Goal: Communication & Community: Answer question/provide support

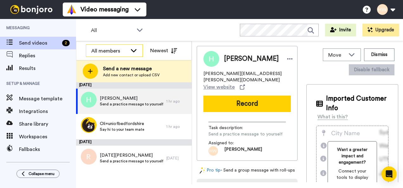
click at [118, 48] on div "All members" at bounding box center [109, 51] width 36 height 8
click at [131, 51] on icon at bounding box center [134, 50] width 8 height 6
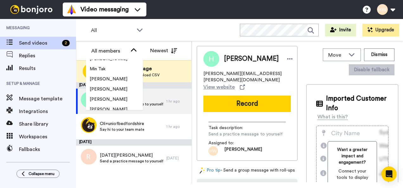
scroll to position [974, 0]
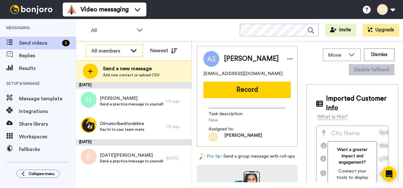
click at [131, 46] on div "All members" at bounding box center [114, 51] width 56 height 13
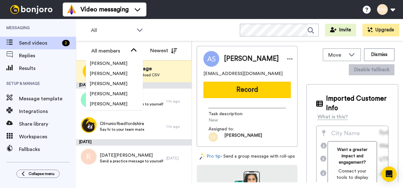
scroll to position [974, 0]
click at [214, 29] on div "All WORKSPACES View all All Lead Conversion Task List + Add a new workspace Inv…" at bounding box center [239, 30] width 327 height 22
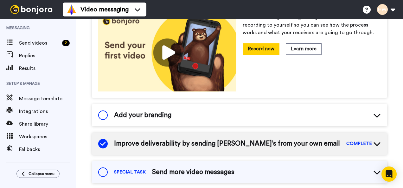
scroll to position [112, 0]
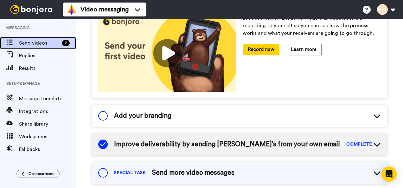
click at [49, 37] on div "Send videos 2" at bounding box center [38, 43] width 76 height 13
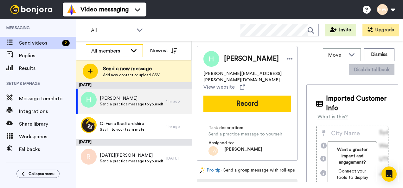
click at [126, 50] on div "All members" at bounding box center [109, 51] width 36 height 8
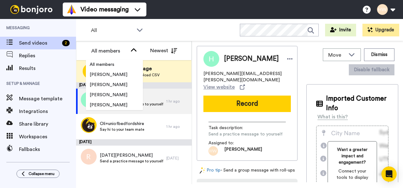
click at [253, 140] on span "Assigned to:" at bounding box center [231, 143] width 44 height 6
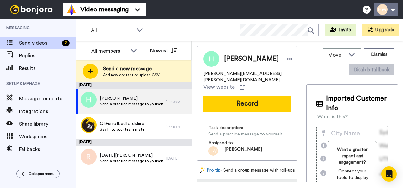
click at [392, 8] on button at bounding box center [386, 10] width 24 height 14
click at [222, 30] on div "All WORKSPACES View all All Lead Conversion Task List + Add a new workspace Inv…" at bounding box center [239, 30] width 327 height 22
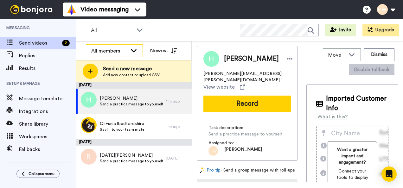
click at [120, 44] on div "All members" at bounding box center [114, 50] width 57 height 13
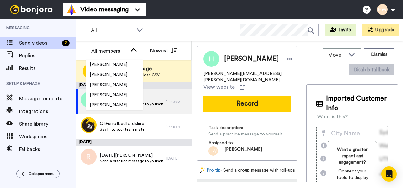
scroll to position [974, 0]
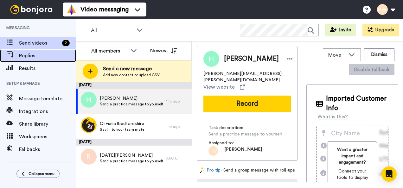
click at [38, 57] on span "Replies" at bounding box center [47, 56] width 57 height 8
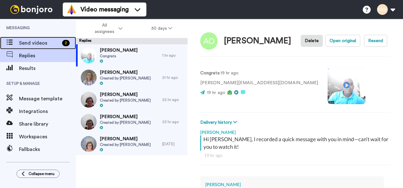
click at [41, 46] on span "Send videos" at bounding box center [39, 43] width 41 height 8
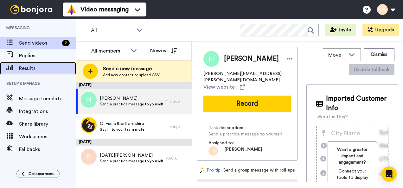
click at [44, 63] on div "Results" at bounding box center [38, 68] width 76 height 13
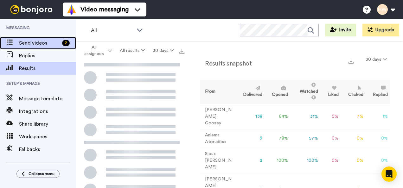
click at [36, 43] on span "Send videos" at bounding box center [39, 43] width 41 height 8
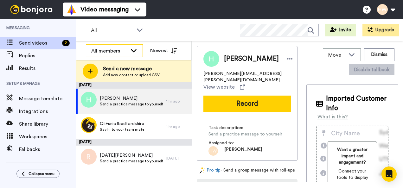
click at [116, 51] on div "All members" at bounding box center [109, 51] width 36 height 8
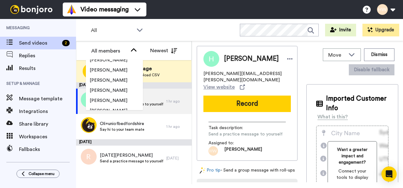
scroll to position [974, 0]
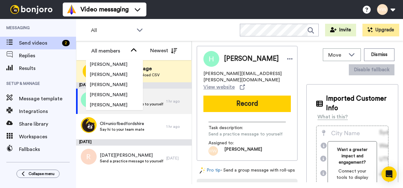
click at [202, 27] on div "All WORKSPACES View all All Lead Conversion Task List + Add a new workspace Inv…" at bounding box center [239, 30] width 327 height 22
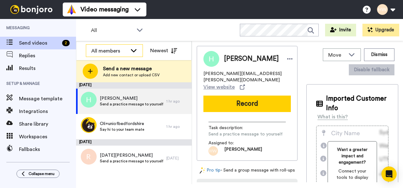
click at [129, 52] on div "All members" at bounding box center [114, 51] width 56 height 13
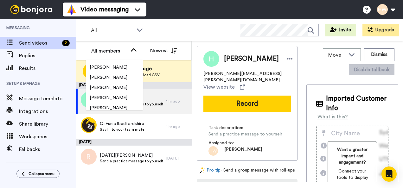
scroll to position [974, 0]
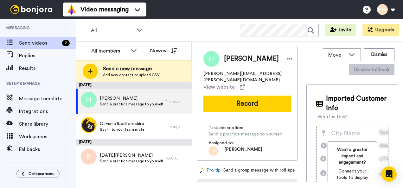
click at [154, 176] on div "August 16 Heather Wilcox Send a practice message to yourself 1 hr ago Oli+uniof…" at bounding box center [134, 133] width 116 height 102
click at [131, 48] on icon at bounding box center [134, 50] width 8 height 6
click at [117, 52] on div "All members" at bounding box center [109, 51] width 36 height 8
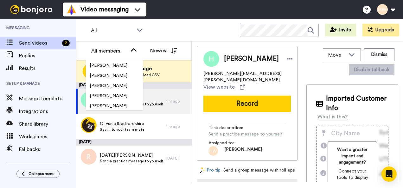
scroll to position [192, 0]
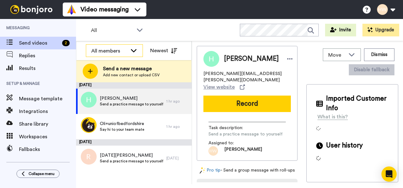
click at [117, 48] on div "All members" at bounding box center [109, 51] width 36 height 8
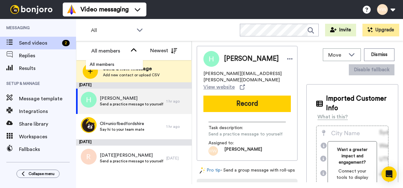
click at [118, 59] on div "All members All members Newest" at bounding box center [133, 50] width 115 height 19
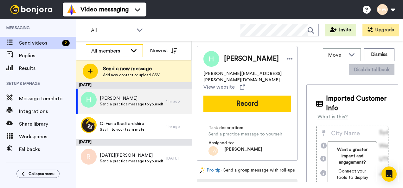
click at [131, 51] on icon at bounding box center [134, 50] width 8 height 6
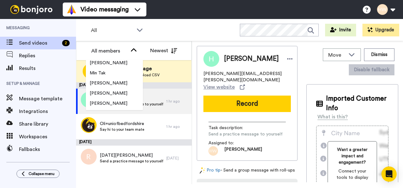
scroll to position [974, 0]
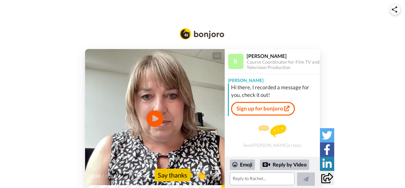
click at [156, 118] on icon "Play/Pause" at bounding box center [154, 119] width 17 height 30
click at [36, 91] on div "CC Play/Pause 0:08 / 0:08 👏 Say thanks Rachel Clark Course Coordinator for Film…" at bounding box center [202, 119] width 405 height 140
click at [147, 121] on icon at bounding box center [154, 119] width 17 height 17
click at [257, 181] on textarea at bounding box center [262, 179] width 65 height 13
drag, startPoint x: 274, startPoint y: 56, endPoint x: 249, endPoint y: 58, distance: 25.1
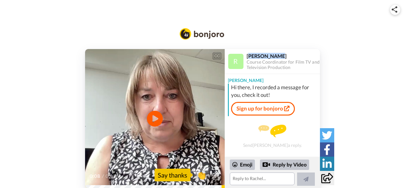
click at [249, 58] on div "Rachel Clark" at bounding box center [282, 56] width 73 height 6
click at [236, 179] on textarea at bounding box center [262, 179] width 65 height 13
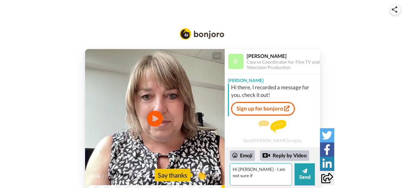
click at [256, 170] on textarea "Hi Rachel - I am not sure if" at bounding box center [261, 175] width 62 height 22
click at [276, 176] on textarea "Hi Rachel - I hope you are well. I am not sure if" at bounding box center [261, 175] width 62 height 22
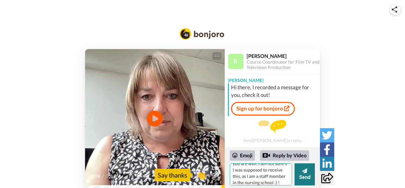
type textarea "Hi Rachel - I hope you are well. I am not sure if I was supposed to receive thi…"
click at [304, 166] on button "Send" at bounding box center [304, 175] width 20 height 22
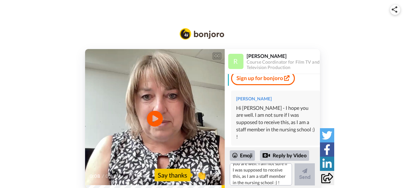
scroll to position [0, 0]
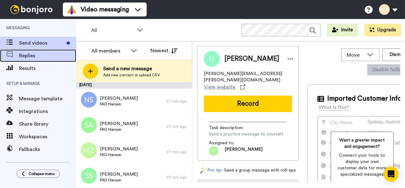
click at [29, 56] on span "Replies" at bounding box center [47, 56] width 57 height 8
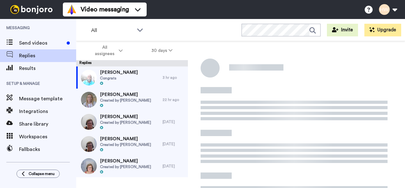
scroll to position [22, 0]
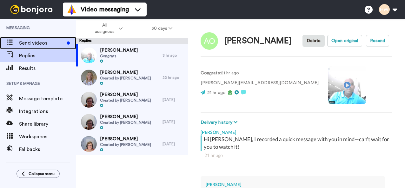
click at [33, 46] on span "Send videos" at bounding box center [41, 43] width 45 height 8
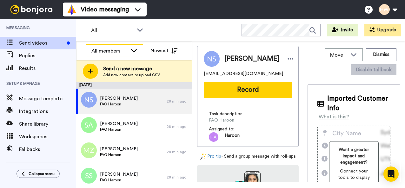
click at [130, 52] on icon at bounding box center [134, 50] width 8 height 6
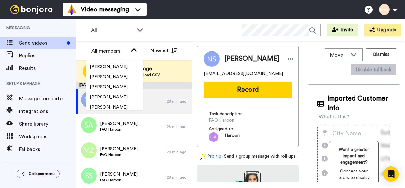
scroll to position [974, 0]
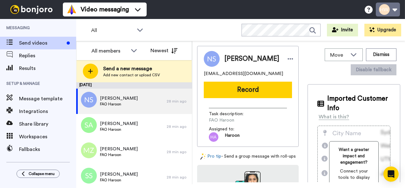
click at [395, 14] on button at bounding box center [387, 10] width 24 height 14
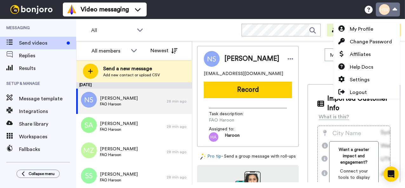
click at [395, 14] on button at bounding box center [387, 10] width 24 height 14
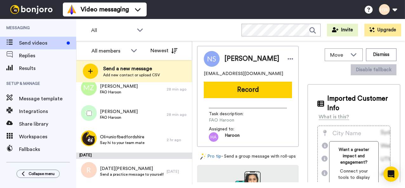
scroll to position [0, 0]
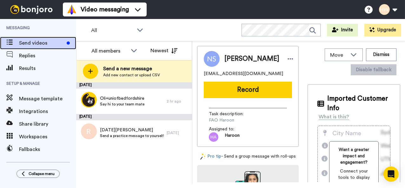
click at [36, 46] on span "Send videos" at bounding box center [41, 43] width 45 height 8
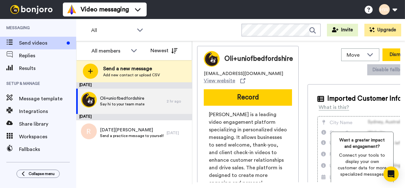
click at [382, 54] on button "Dismiss" at bounding box center [397, 55] width 30 height 13
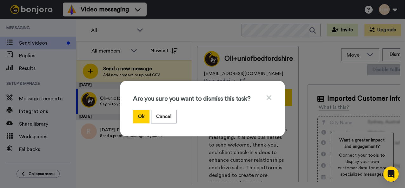
click at [267, 94] on icon at bounding box center [269, 98] width 6 height 8
